Goal: Navigation & Orientation: Find specific page/section

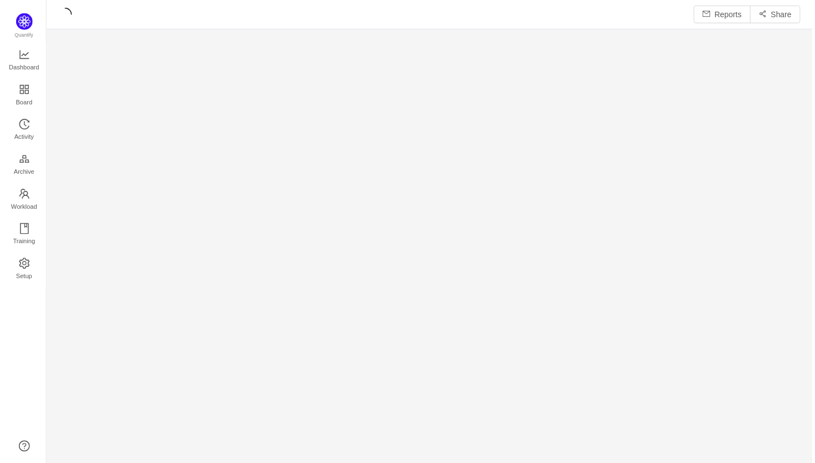
scroll to position [17, 17]
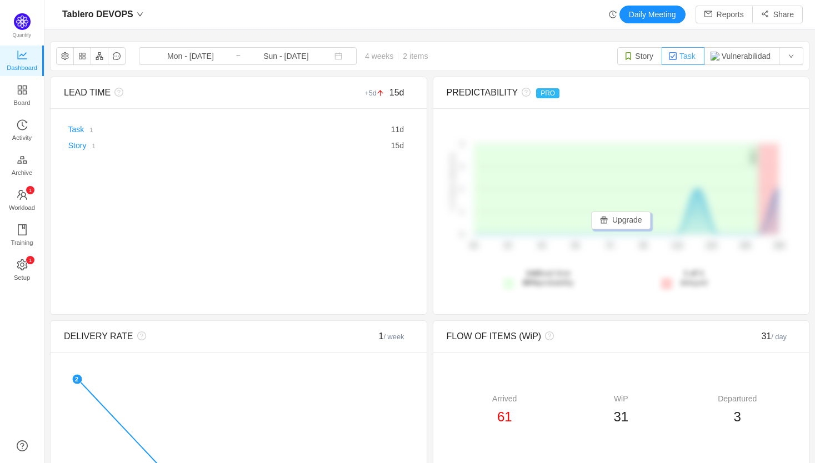
click at [677, 54] on button "Task" at bounding box center [683, 56] width 43 height 18
click at [630, 54] on button "Story" at bounding box center [639, 56] width 45 height 18
click at [631, 54] on button "Story" at bounding box center [639, 56] width 45 height 18
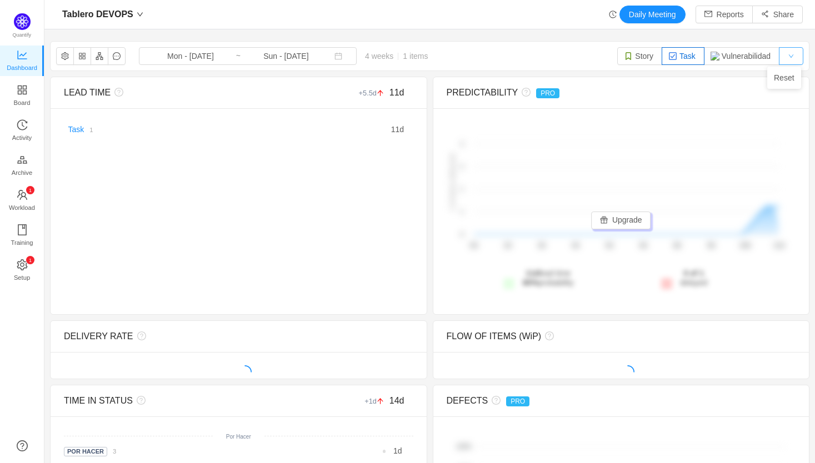
click at [782, 54] on button "button" at bounding box center [791, 56] width 24 height 18
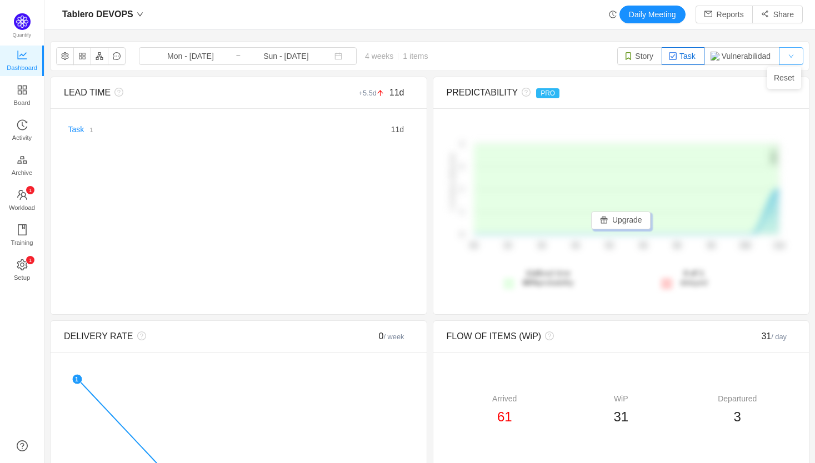
click at [782, 53] on button "button" at bounding box center [791, 56] width 24 height 18
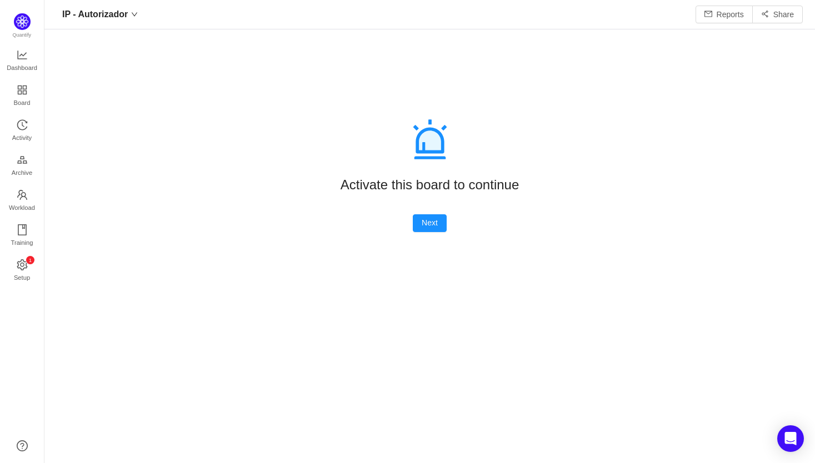
scroll to position [17, 17]
click at [21, 64] on span "Dashboard" at bounding box center [22, 68] width 31 height 22
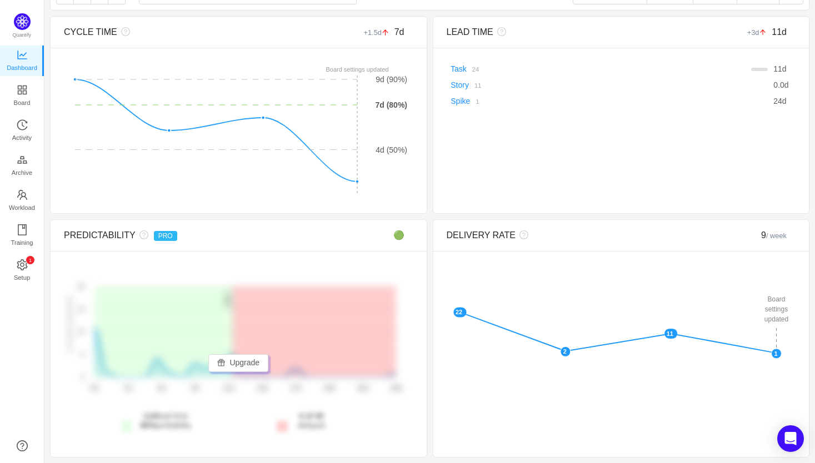
scroll to position [57, 0]
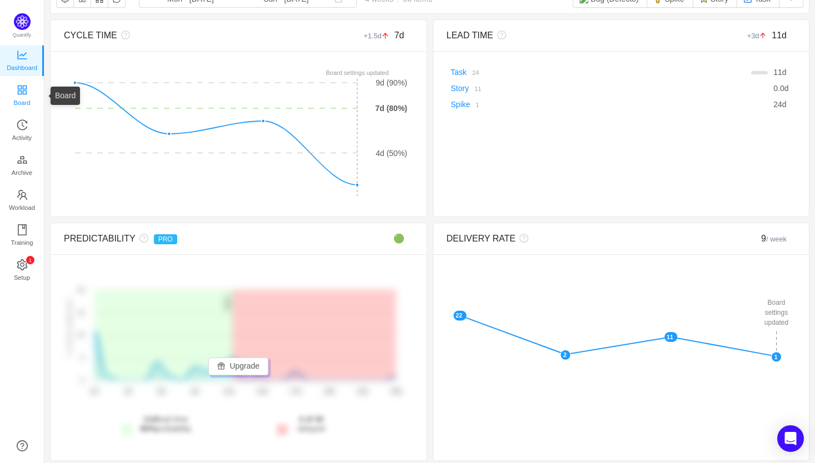
click at [20, 89] on icon "icon: appstore" at bounding box center [21, 89] width 9 height 9
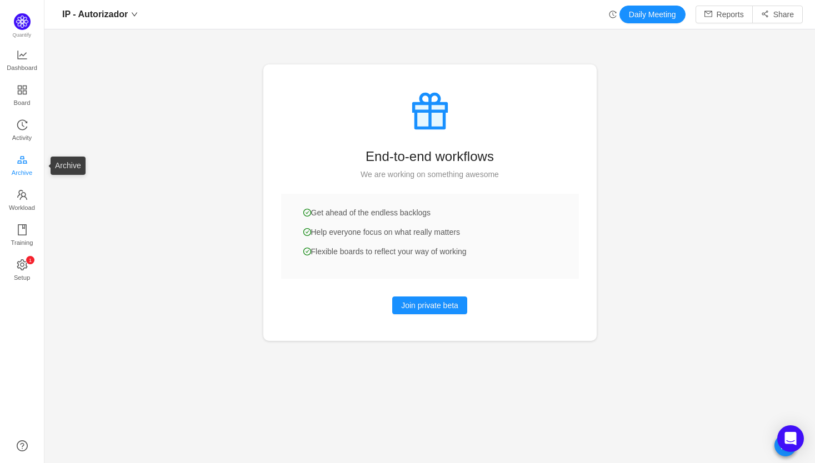
click at [22, 169] on span "Archive" at bounding box center [22, 173] width 21 height 22
click at [24, 200] on span "Workload" at bounding box center [22, 208] width 26 height 22
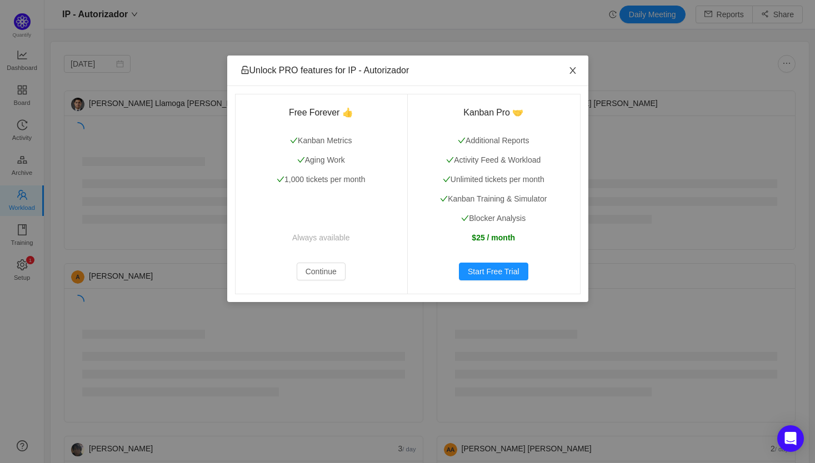
click at [569, 69] on icon "icon: close" at bounding box center [572, 70] width 9 height 9
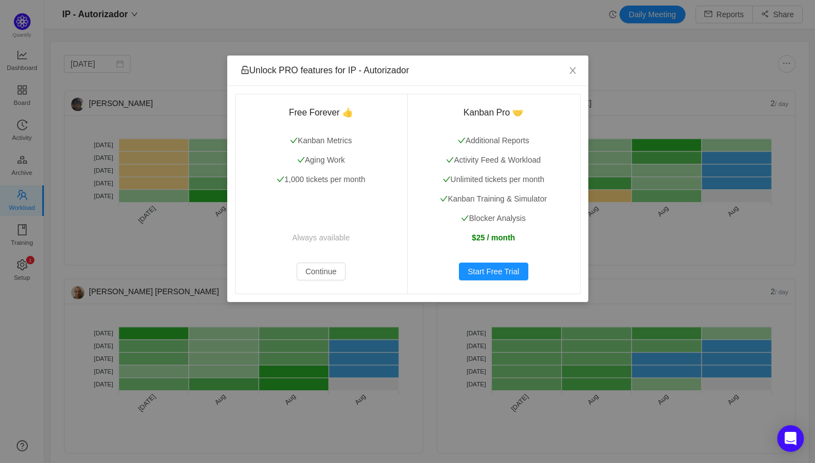
click at [434, 74] on div "Unlock PRO features for IP - Autorizador" at bounding box center [408, 70] width 334 height 12
click at [570, 69] on icon "icon: close" at bounding box center [572, 70] width 9 height 9
